Goal: Check status: Check status

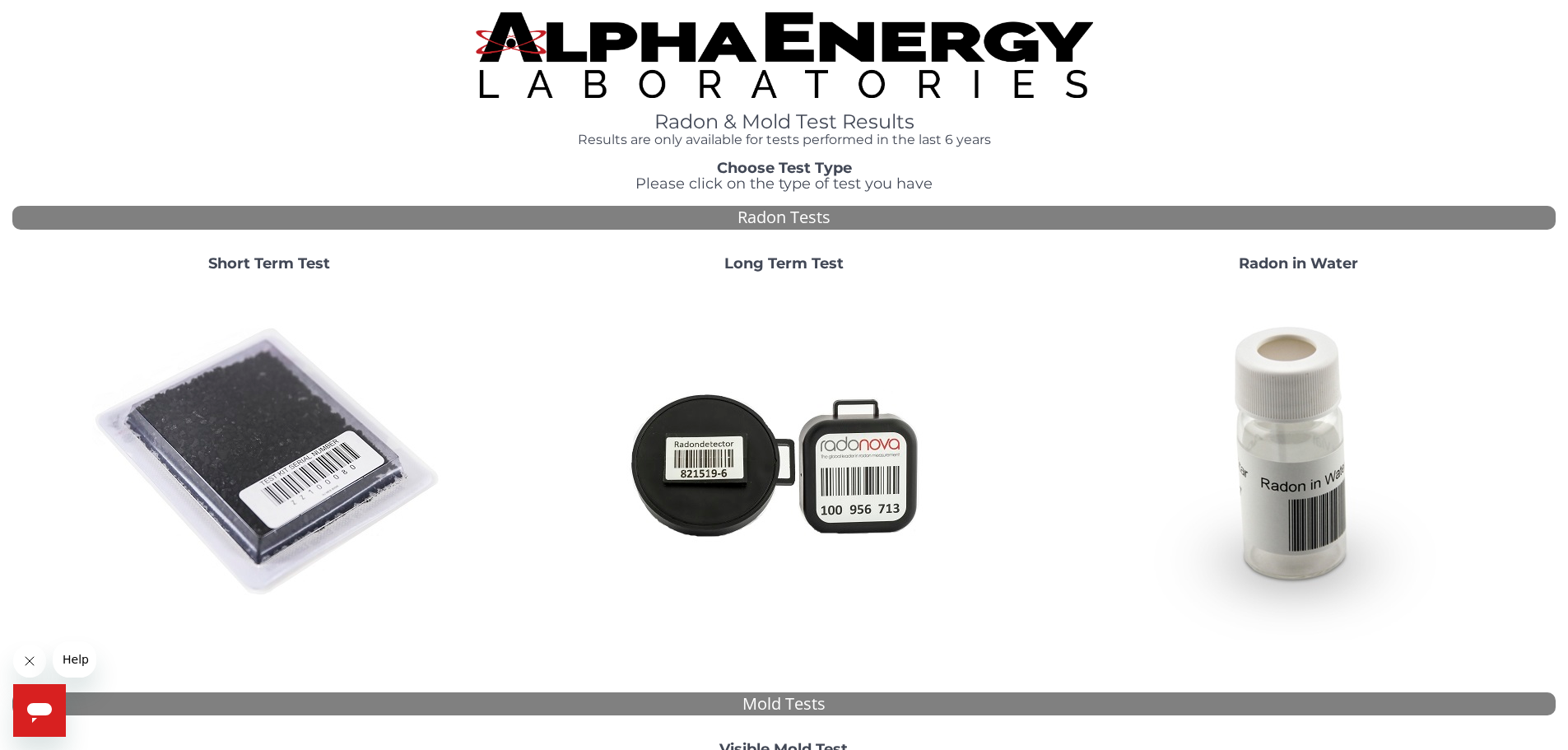
click at [319, 262] on strong "Short Term Test" at bounding box center [269, 263] width 122 height 19
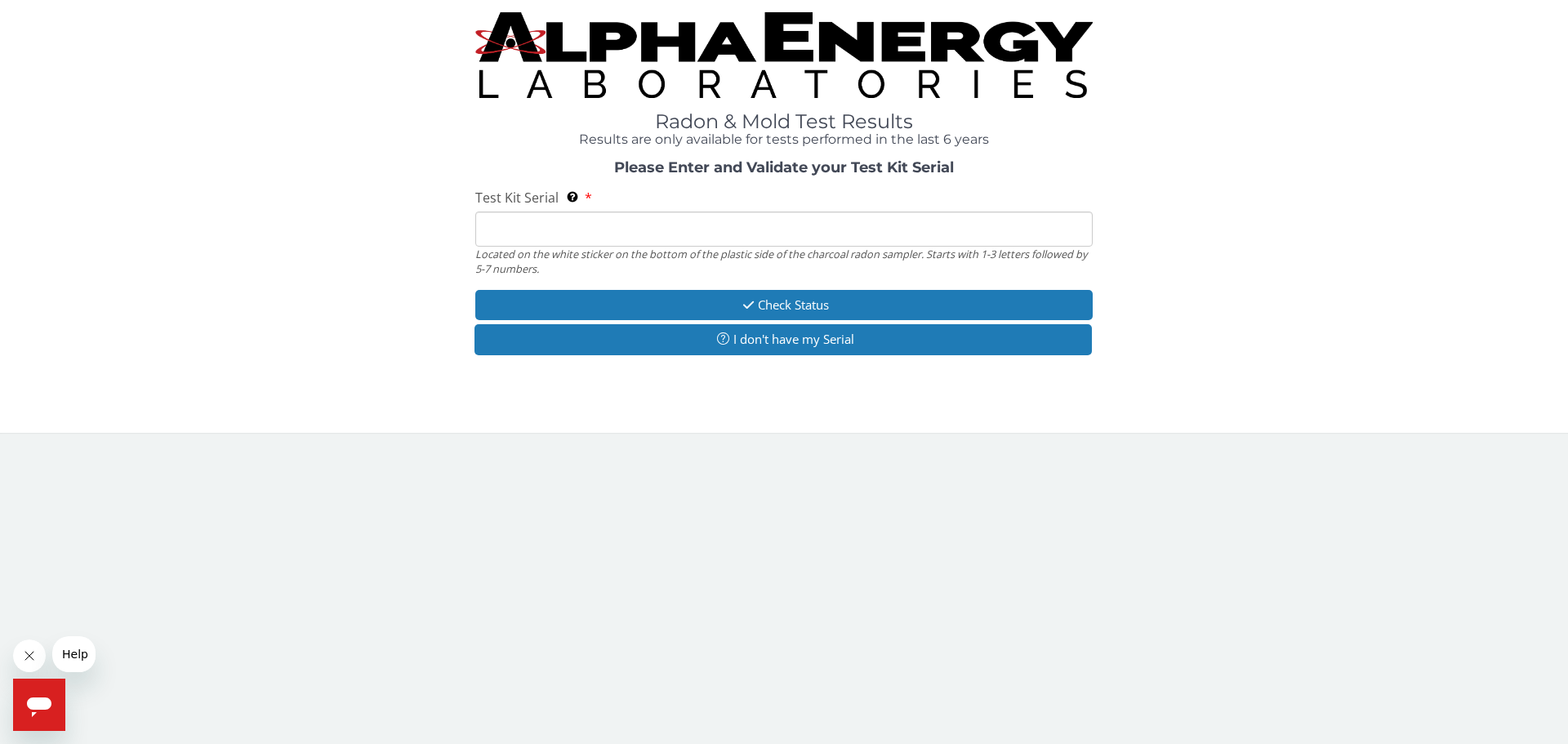
click at [631, 232] on input "Test Kit Serial Located on the white sticker on the bottom of the plastic side …" at bounding box center [784, 229] width 617 height 35
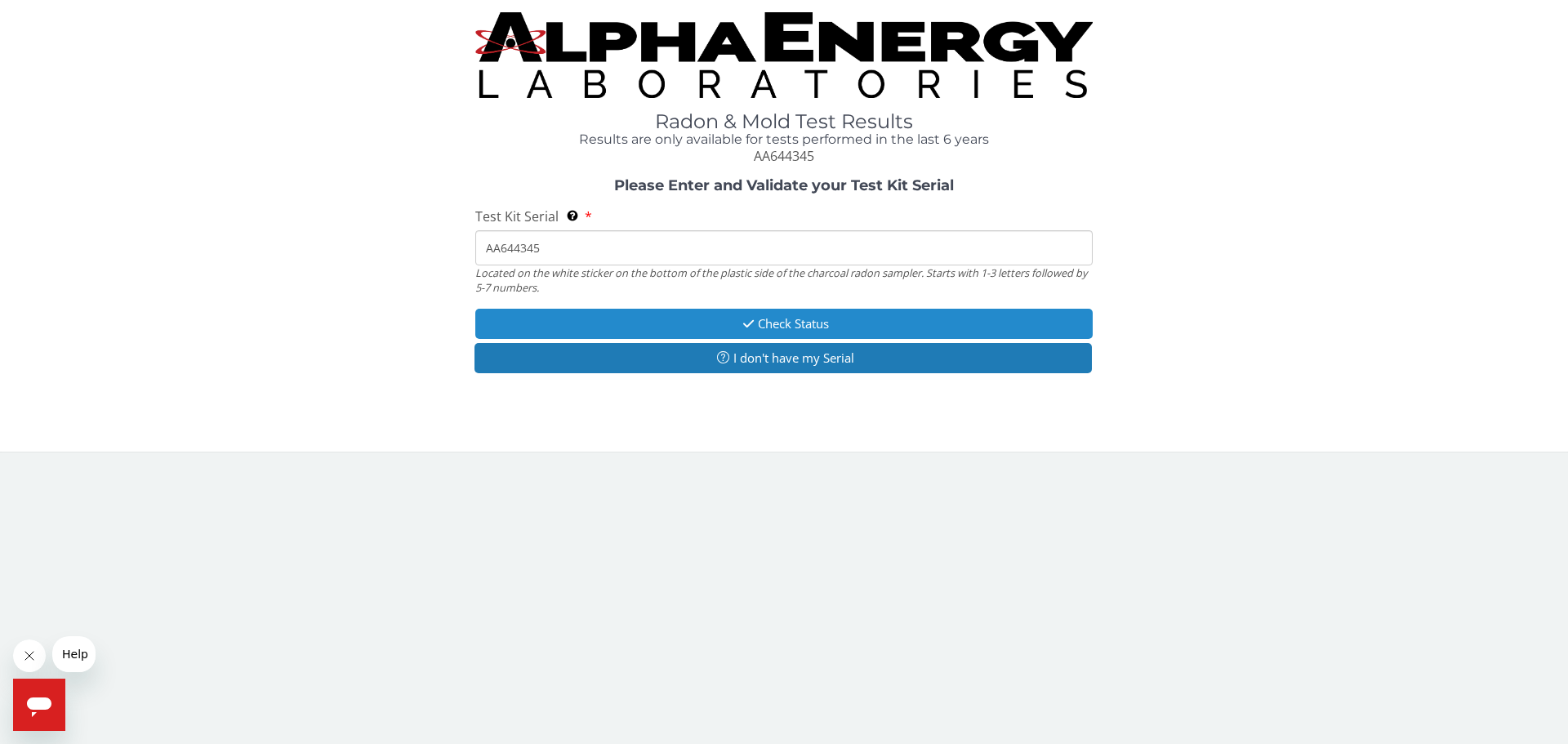
type input "AA644345"
click at [799, 326] on button "Check Status" at bounding box center [784, 323] width 617 height 30
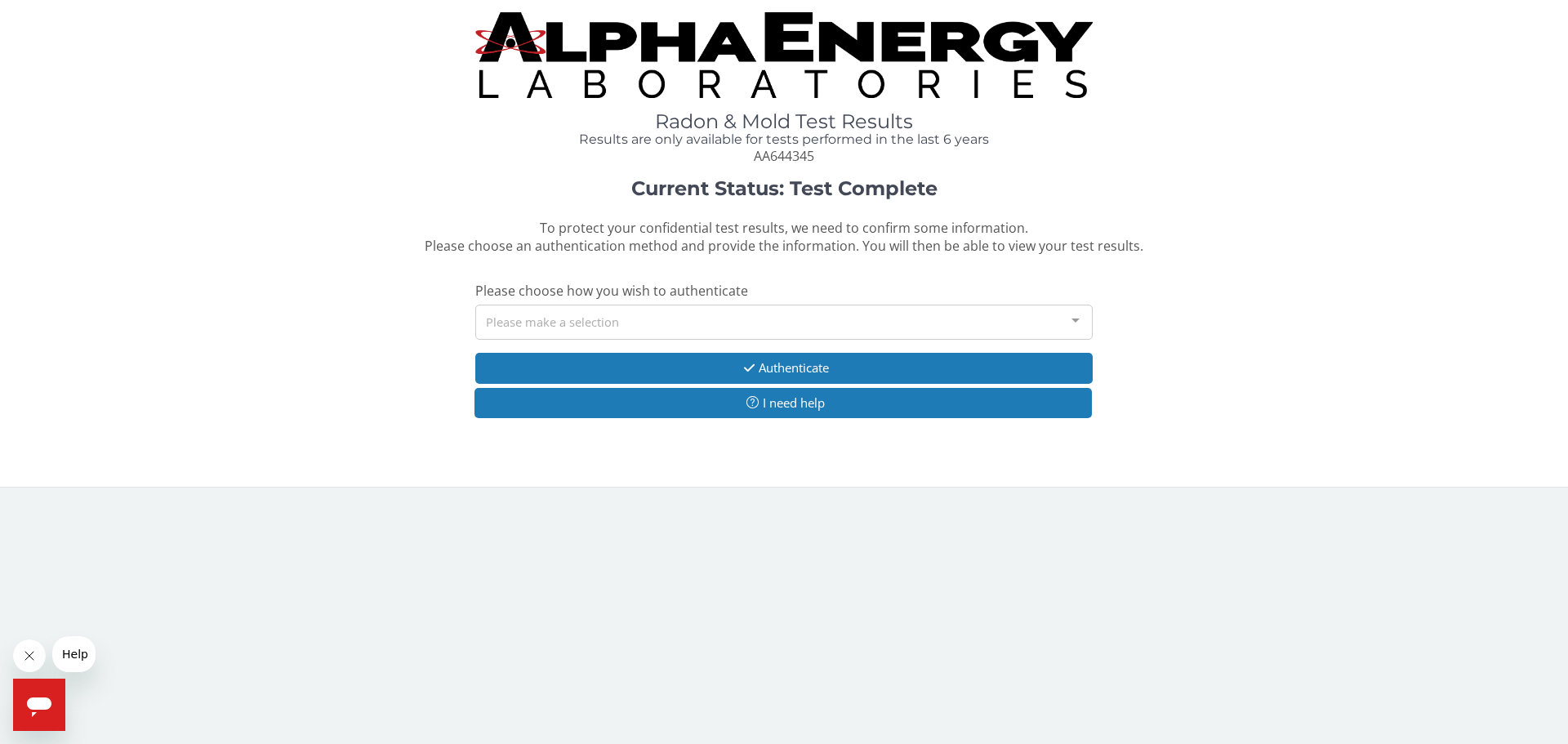
click at [1082, 324] on div at bounding box center [1076, 321] width 33 height 31
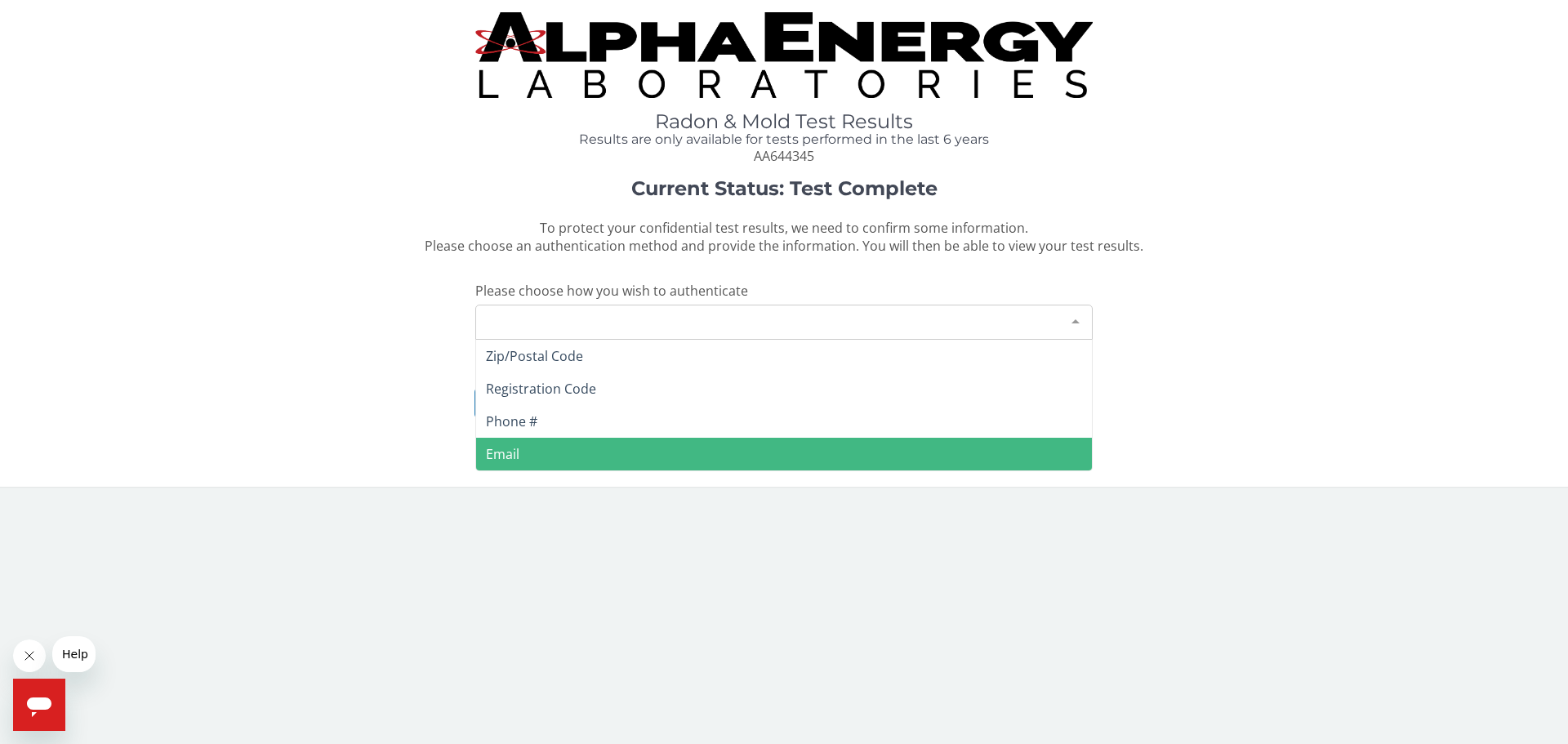
click at [521, 456] on span "Email" at bounding box center [784, 455] width 616 height 33
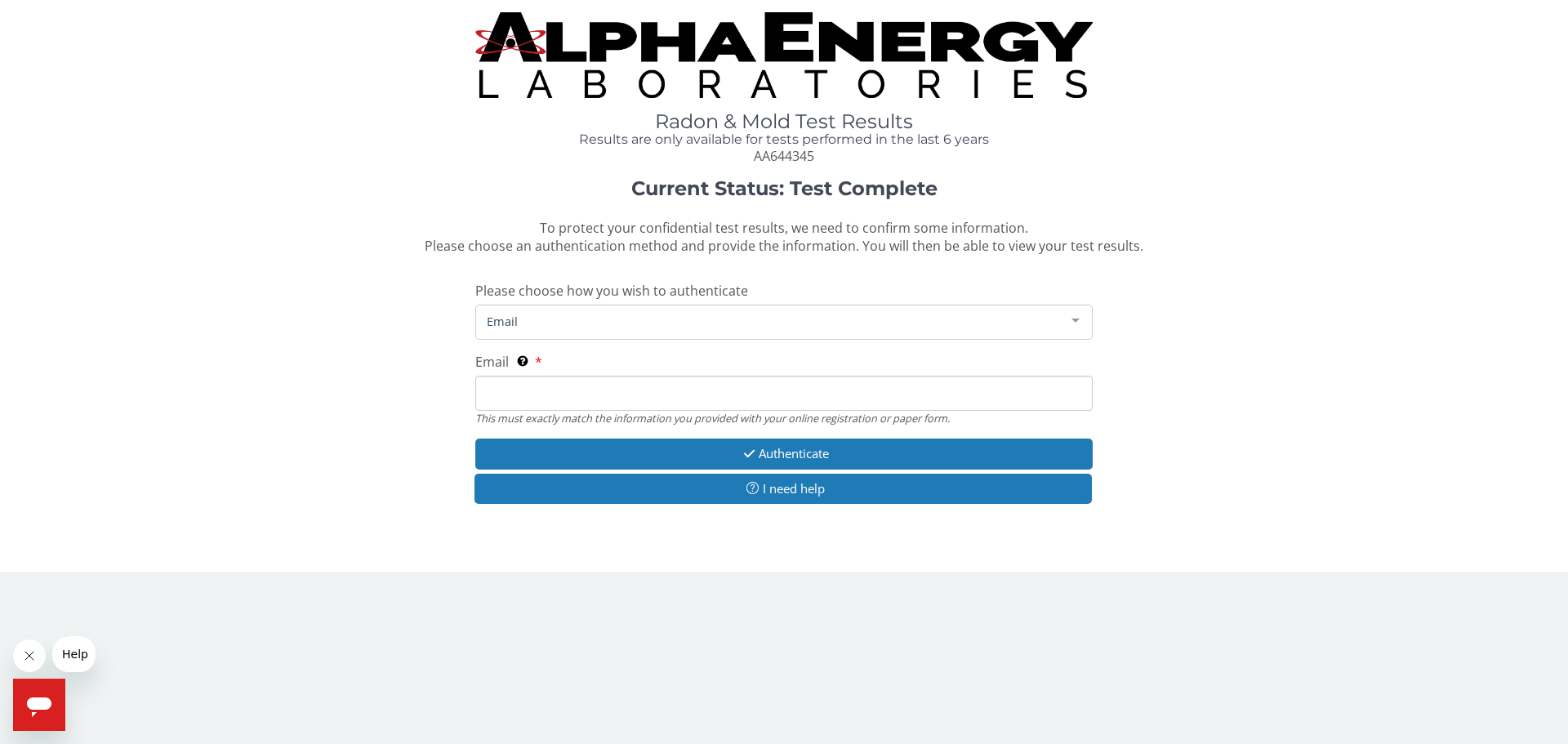
click at [594, 395] on input "Email This must exactly match the information you provided with your online reg…" at bounding box center [784, 393] width 617 height 35
type input "[EMAIL_ADDRESS][DOMAIN_NAME]"
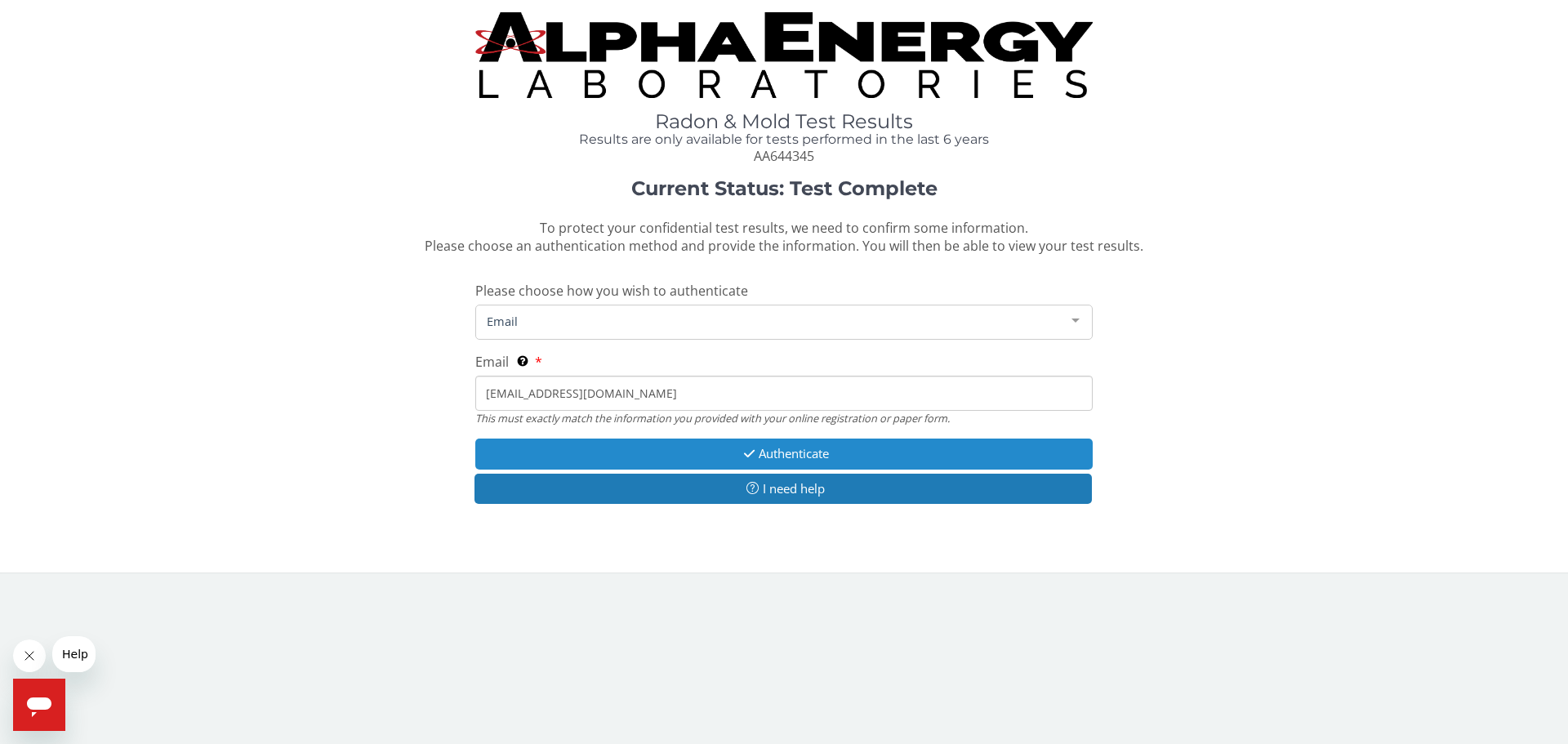
click at [810, 456] on button "Authenticate" at bounding box center [784, 453] width 617 height 30
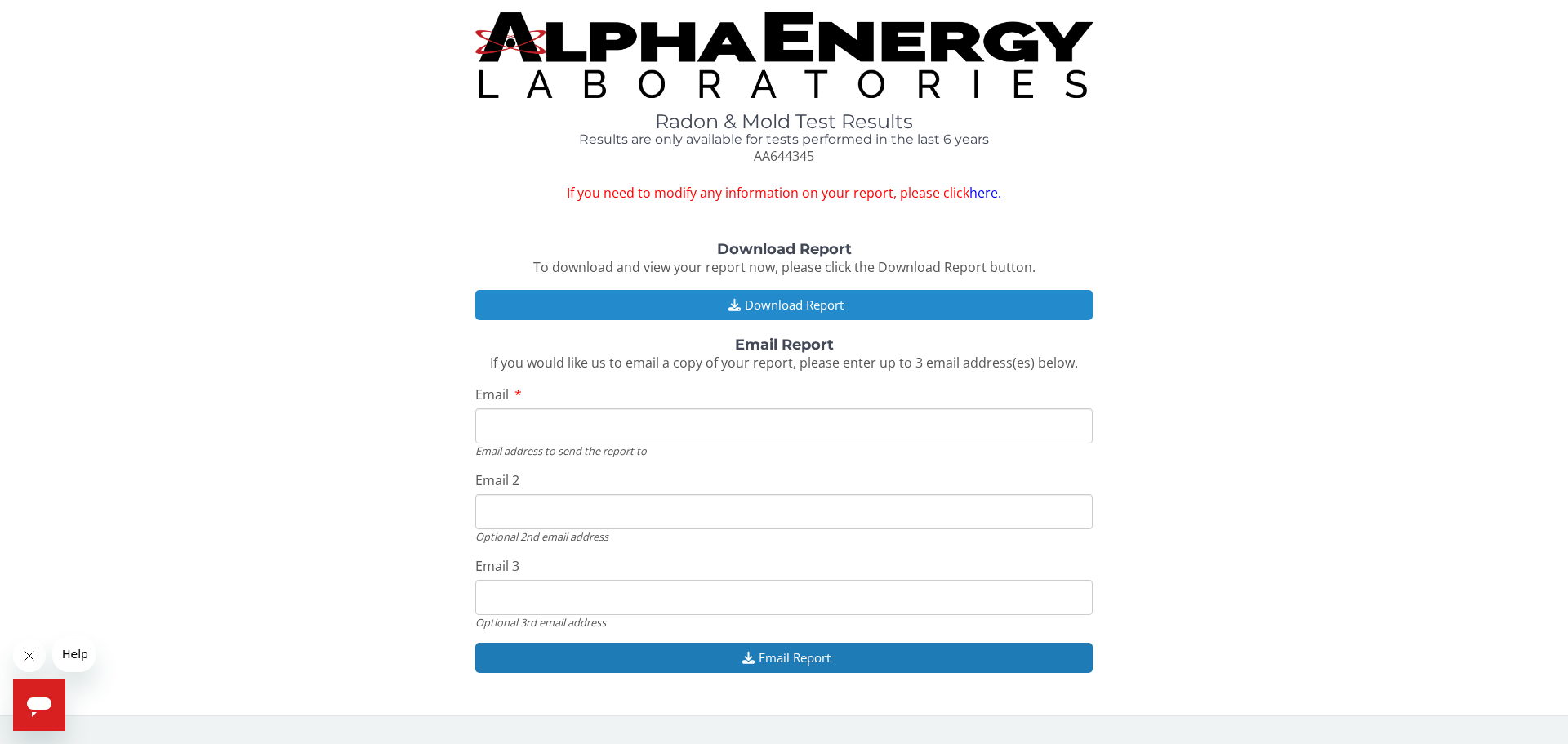
click at [813, 308] on button "Download Report" at bounding box center [784, 305] width 617 height 30
